Goal: Transaction & Acquisition: Purchase product/service

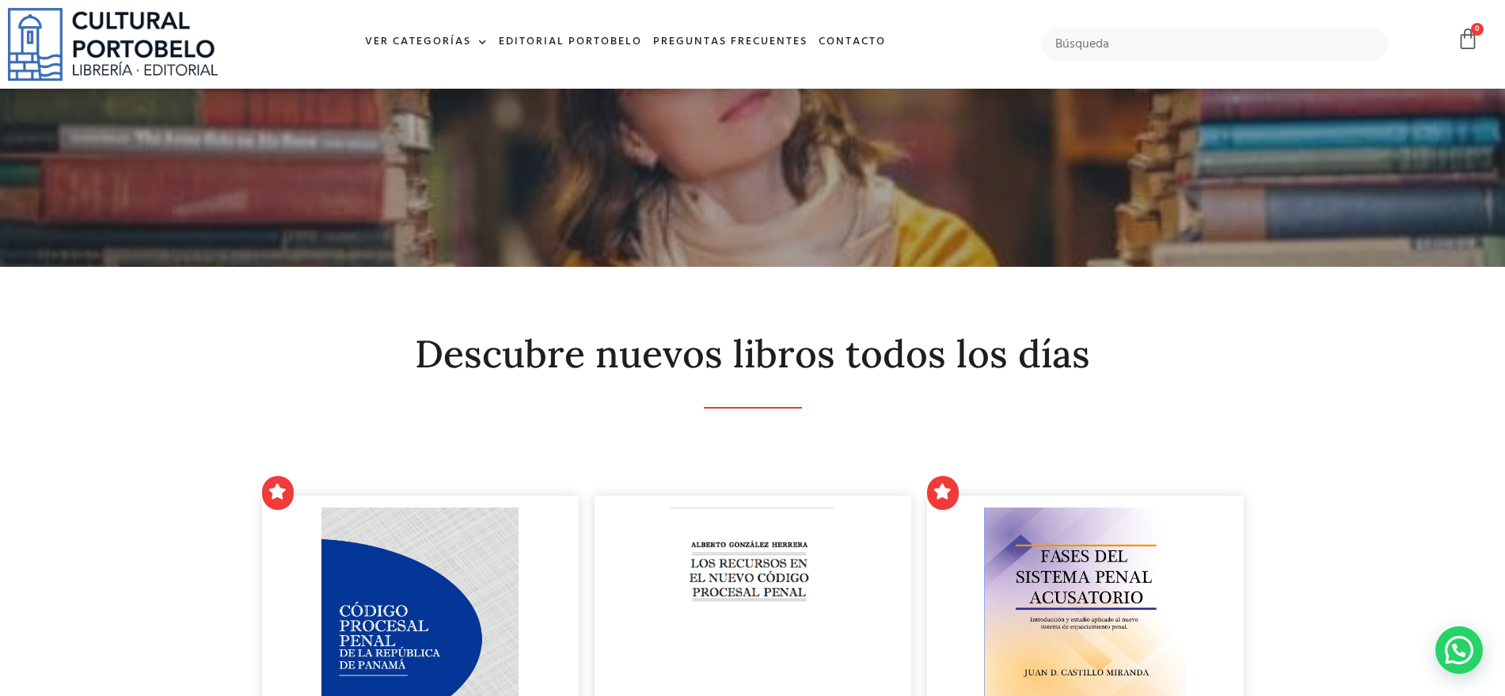
scroll to position [297, 0]
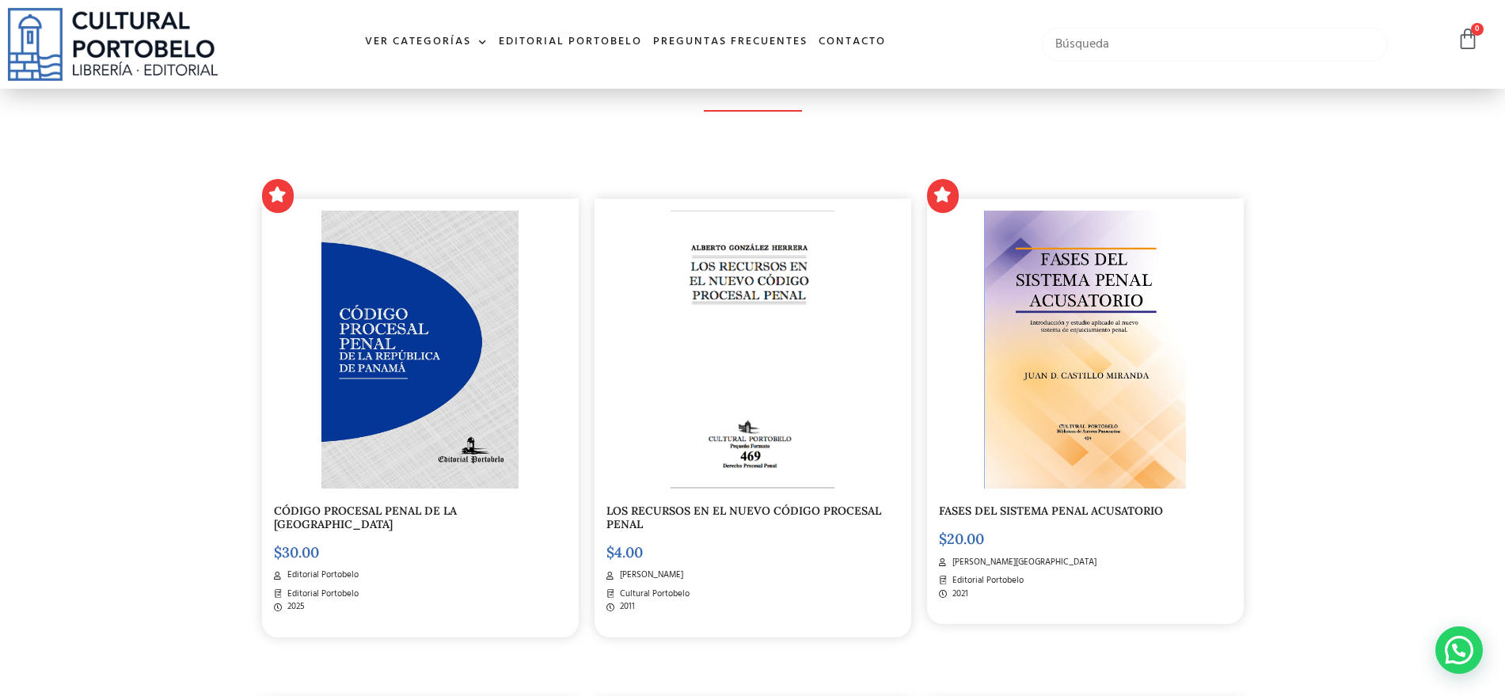
click at [1078, 33] on input "text" at bounding box center [1215, 44] width 347 height 33
type input "candelario santana"
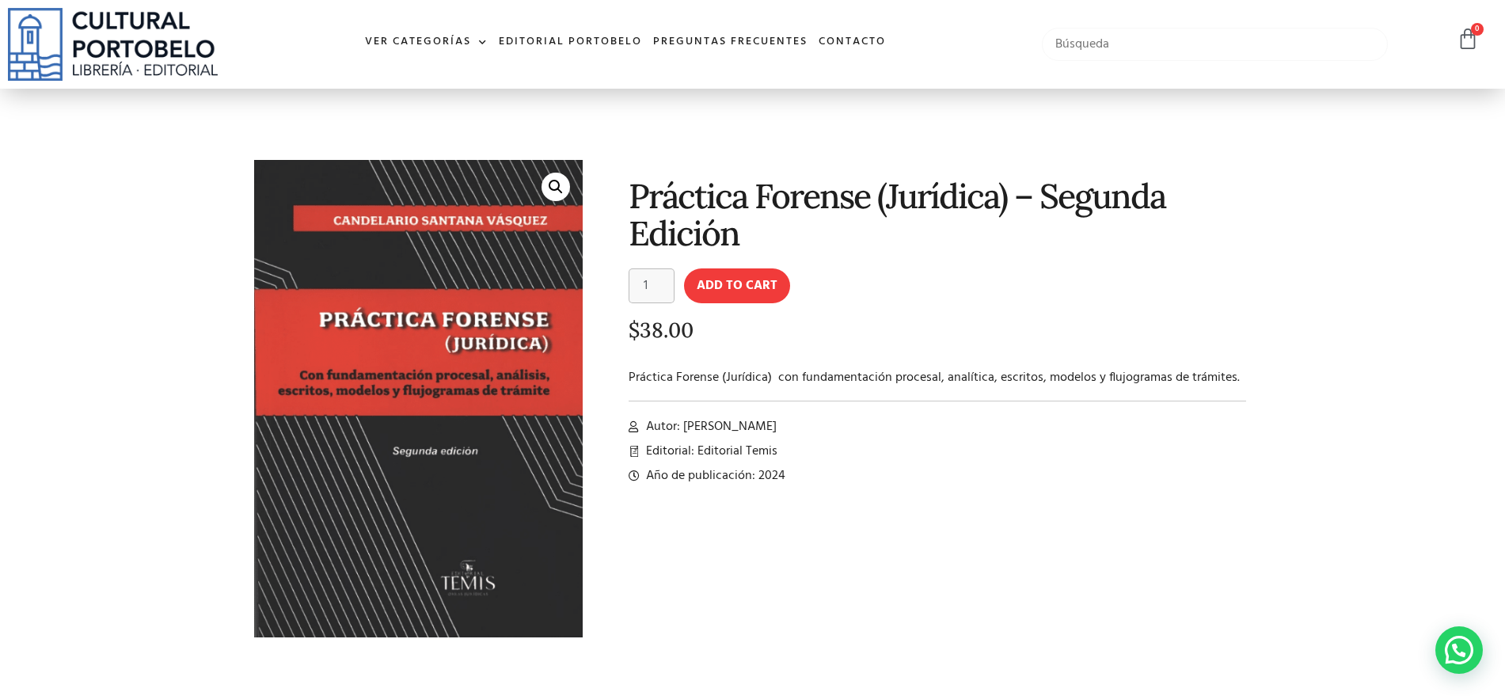
click at [1107, 40] on input "text" at bounding box center [1215, 44] width 347 height 33
type input "cubillas"
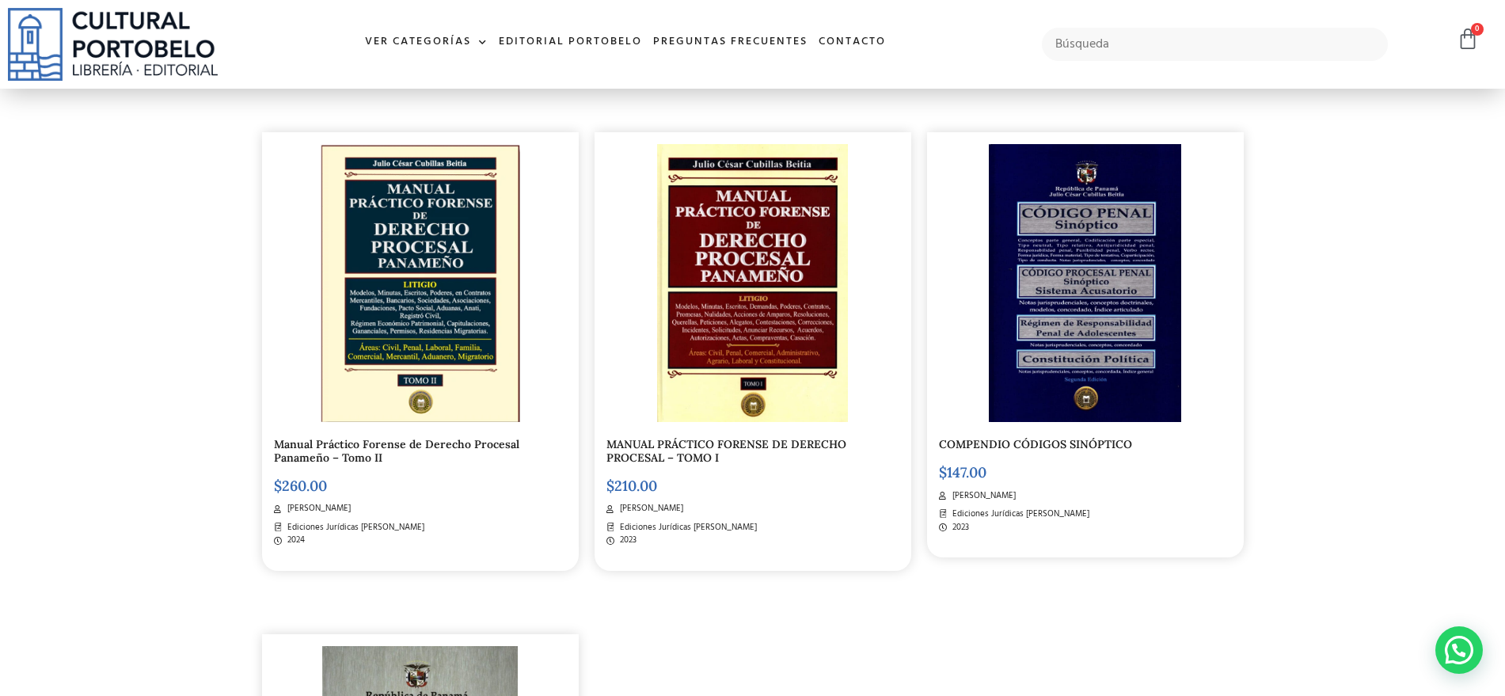
scroll to position [396, 0]
